Goal: Information Seeking & Learning: Find contact information

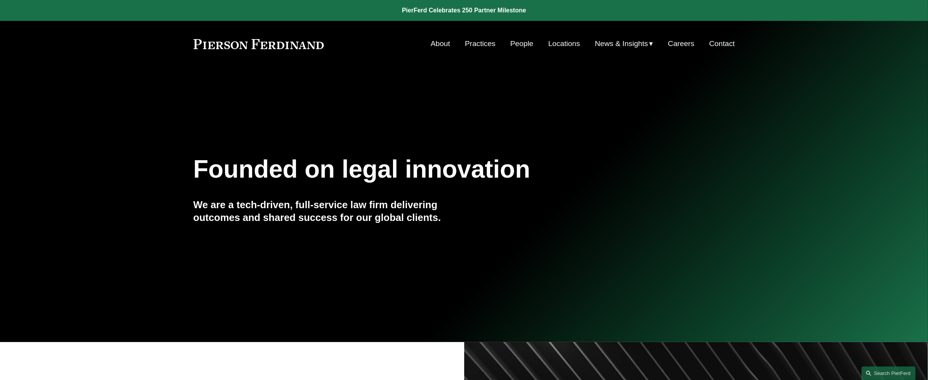
click at [521, 40] on link "People" at bounding box center [521, 43] width 23 height 15
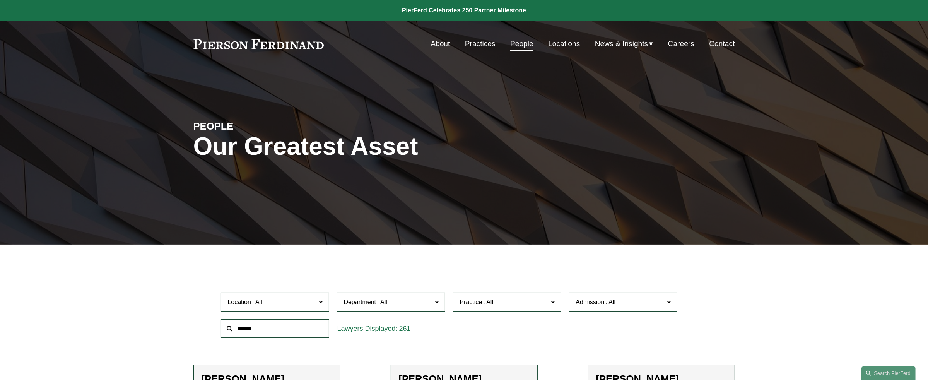
scroll to position [90, 0]
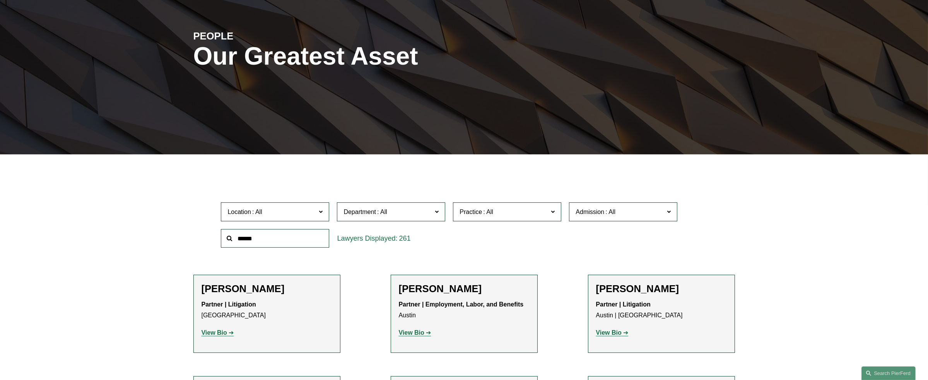
click at [392, 209] on span "Department" at bounding box center [388, 212] width 89 height 10
click at [286, 216] on span "Location" at bounding box center [272, 212] width 89 height 10
click at [595, 215] on span "Admission" at bounding box center [590, 212] width 29 height 7
click at [0, 0] on link "Indiana" at bounding box center [0, 0] width 0 height 0
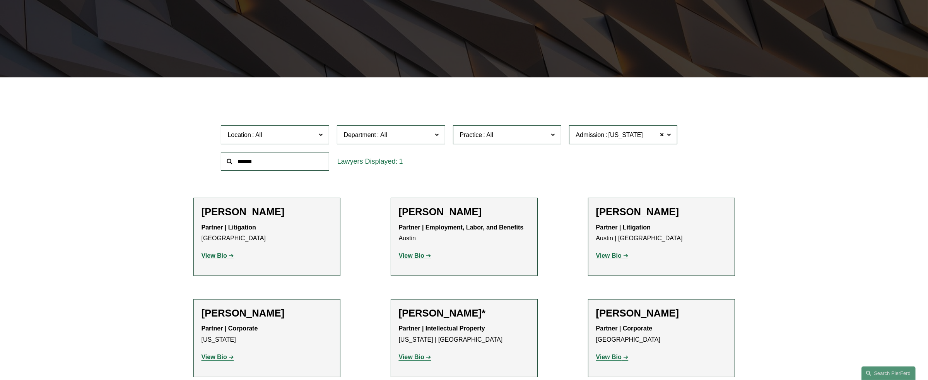
scroll to position [169, 0]
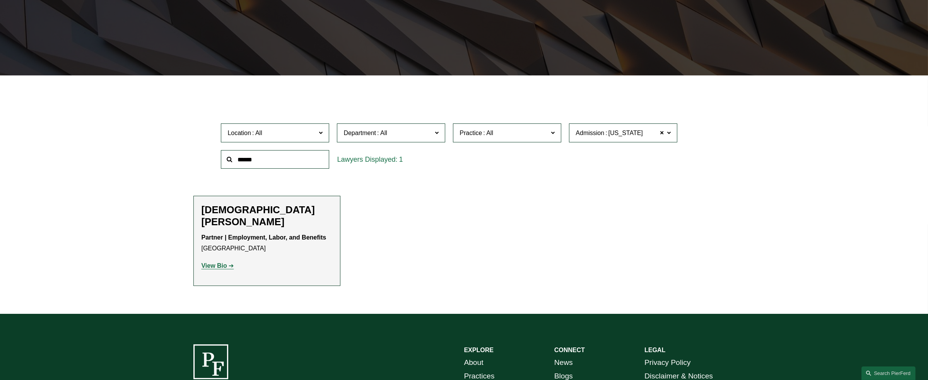
click at [222, 262] on strong "View Bio" at bounding box center [215, 265] width 26 height 7
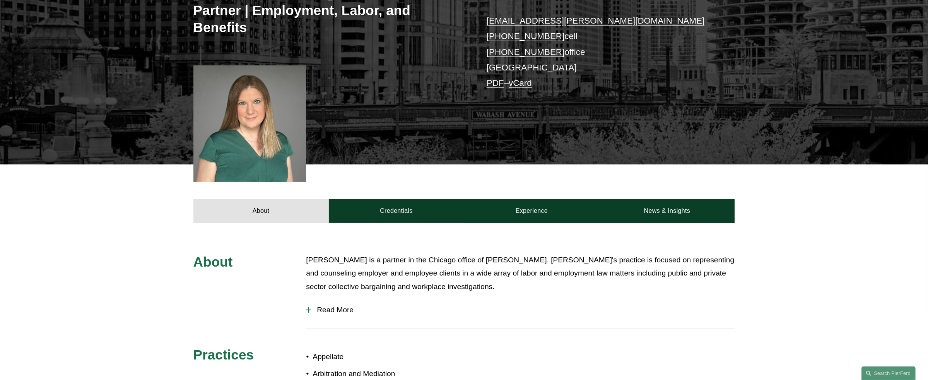
scroll to position [271, 0]
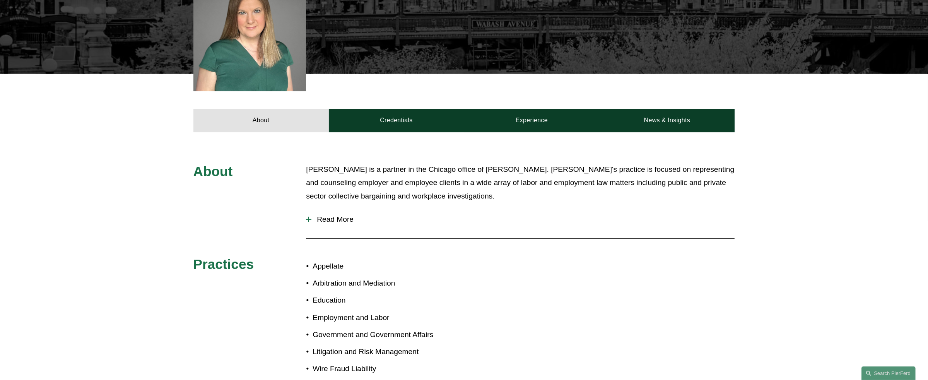
click at [310, 217] on div at bounding box center [308, 219] width 5 height 5
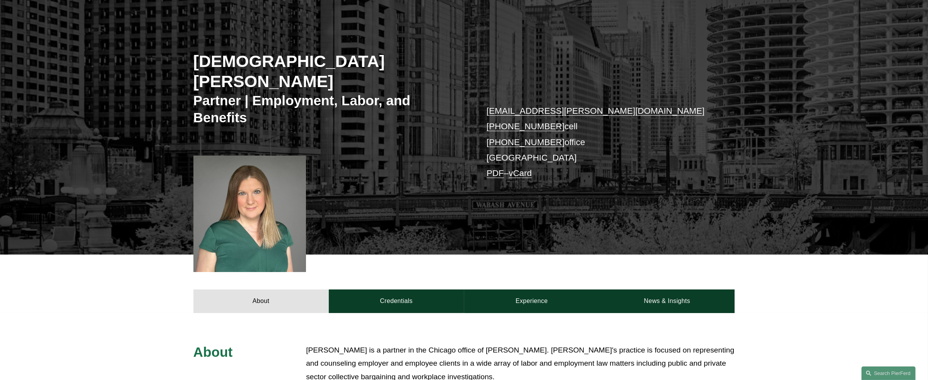
scroll to position [0, 0]
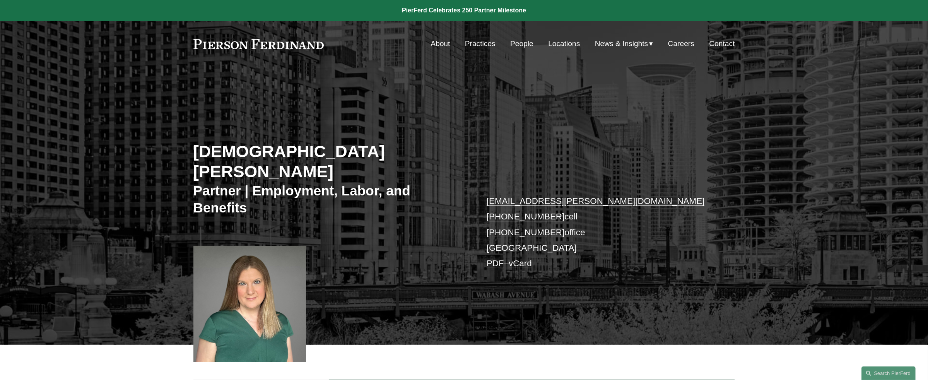
click at [521, 46] on link "People" at bounding box center [521, 43] width 23 height 15
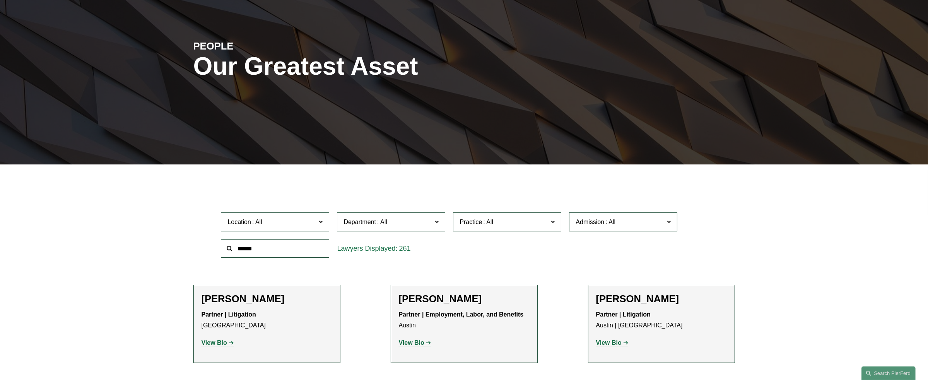
scroll to position [90, 0]
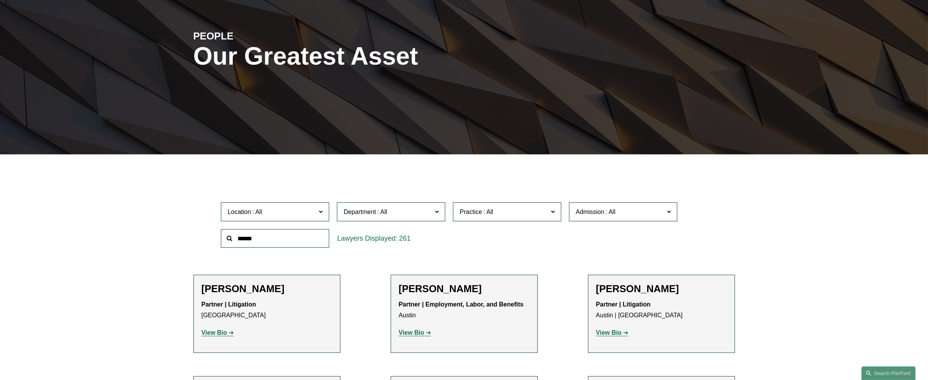
click at [480, 210] on span "Practice" at bounding box center [471, 212] width 22 height 7
click at [0, 0] on link "Real Estate" at bounding box center [0, 0] width 0 height 0
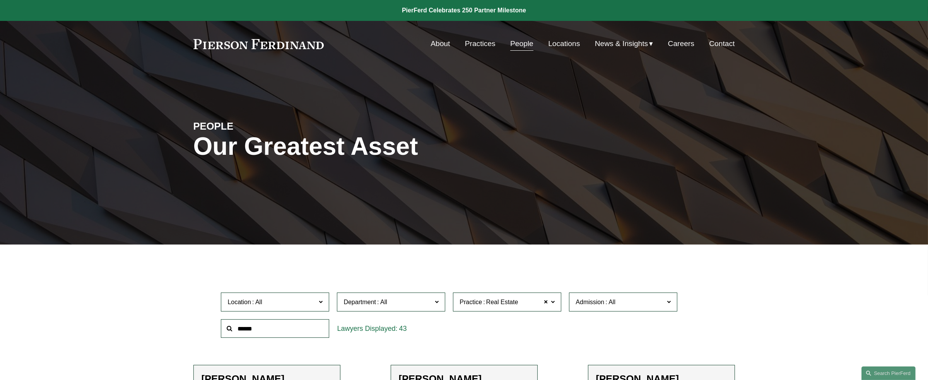
scroll to position [90, 0]
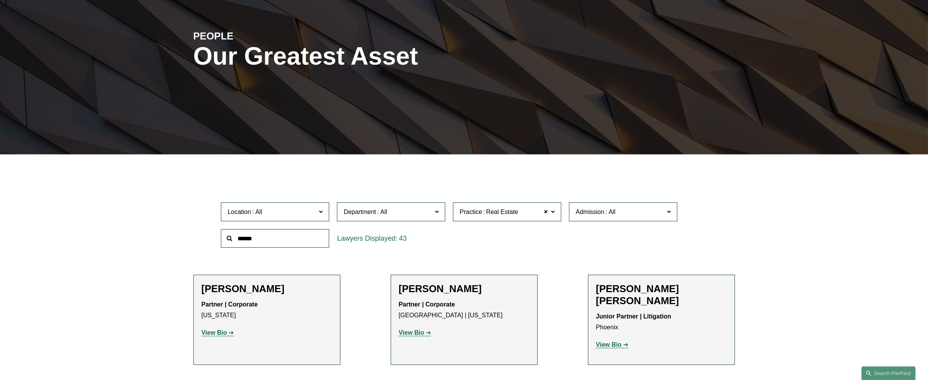
click at [293, 214] on span "Location" at bounding box center [272, 212] width 89 height 10
click at [0, 0] on link "Cincinnati" at bounding box center [0, 0] width 0 height 0
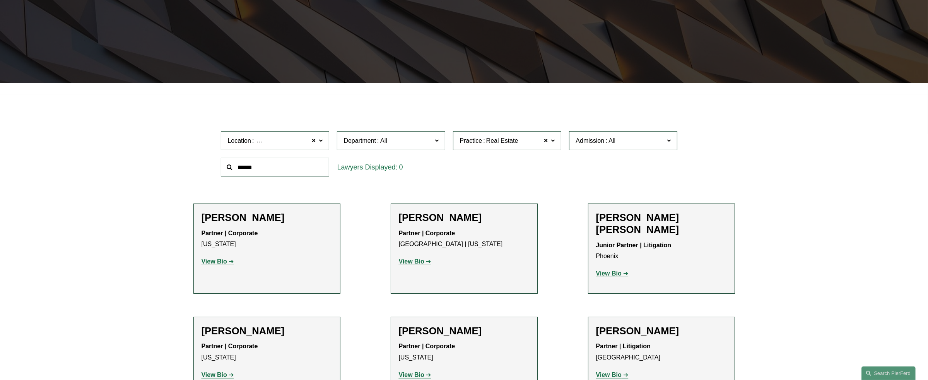
scroll to position [169, 0]
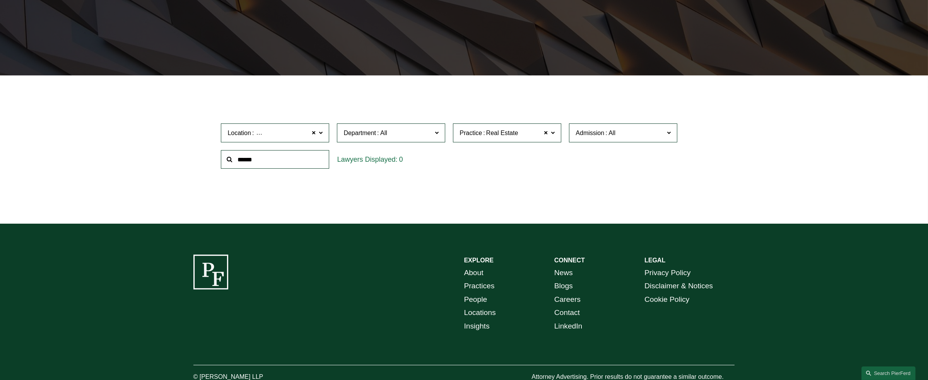
click at [322, 132] on span at bounding box center [321, 133] width 4 height 10
click at [0, 0] on link "Cleveland" at bounding box center [0, 0] width 0 height 0
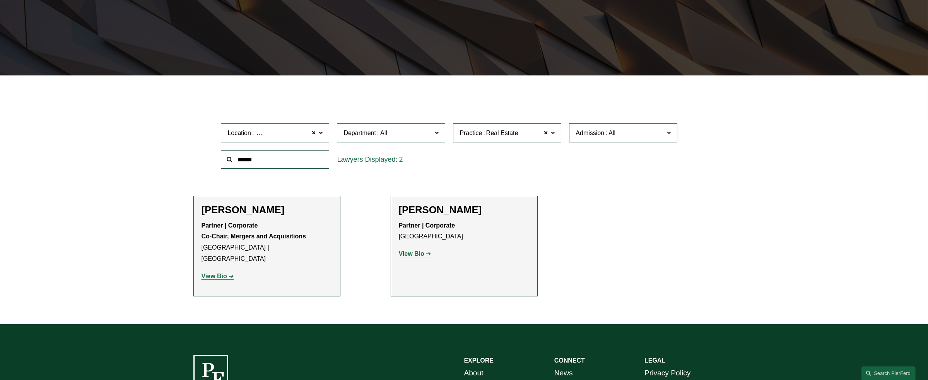
click at [321, 132] on span at bounding box center [321, 133] width 4 height 10
click at [0, 0] on link "Columbus" at bounding box center [0, 0] width 0 height 0
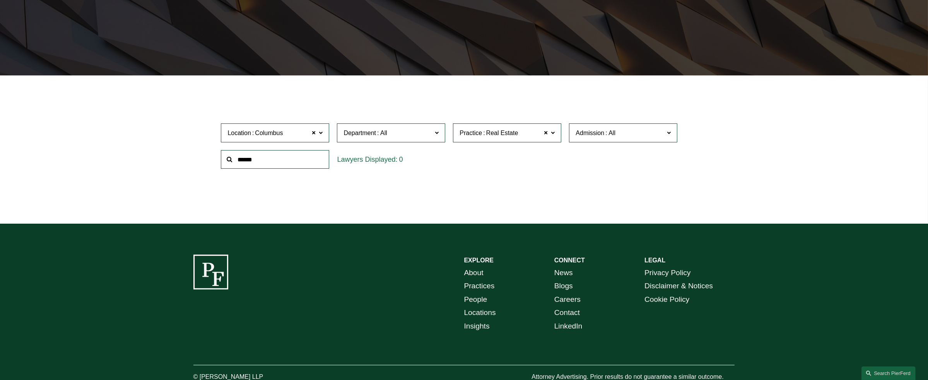
click at [320, 133] on span at bounding box center [321, 133] width 4 height 10
